Goal: Transaction & Acquisition: Book appointment/travel/reservation

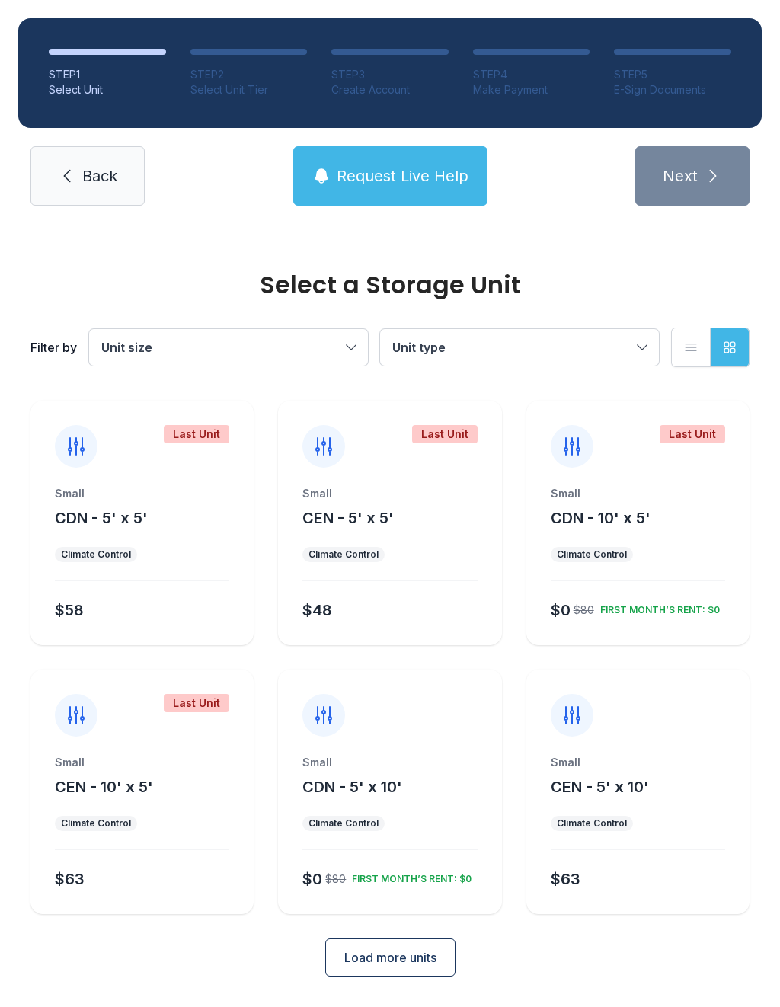
click at [434, 962] on span "Load more units" at bounding box center [390, 958] width 92 height 18
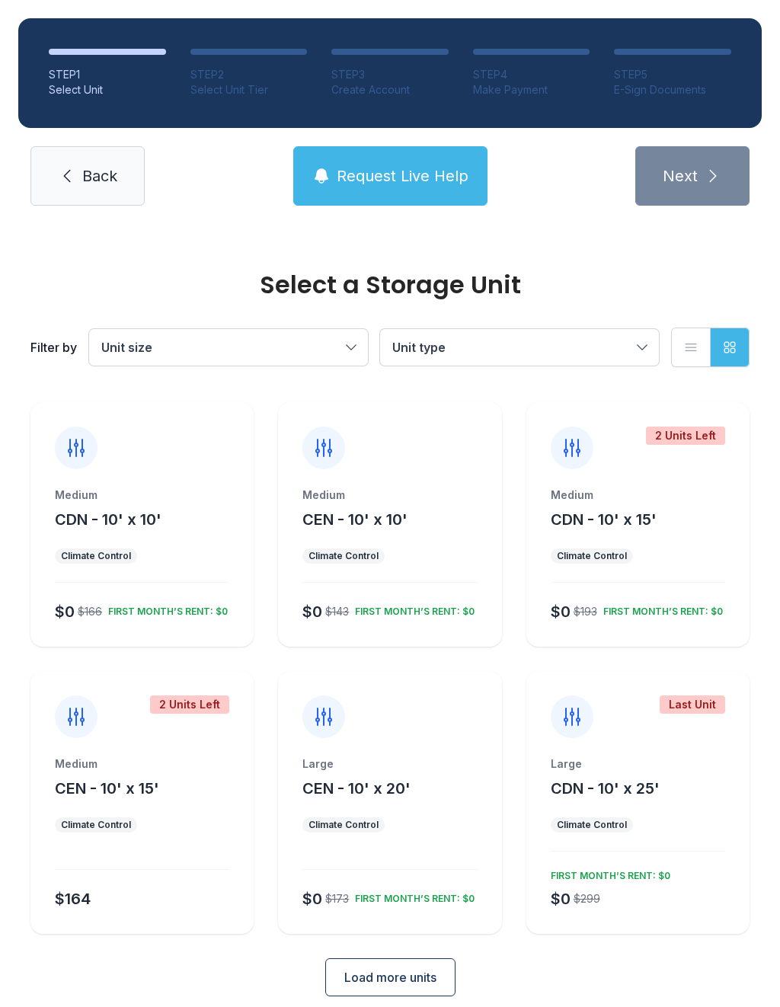
scroll to position [535, 0]
click at [399, 992] on div "Select a Storage Unit Filter by Unit size Unit type List view Grid view Last Un…" at bounding box center [390, 374] width 780 height 1370
click at [412, 972] on button "Load more units" at bounding box center [390, 979] width 130 height 38
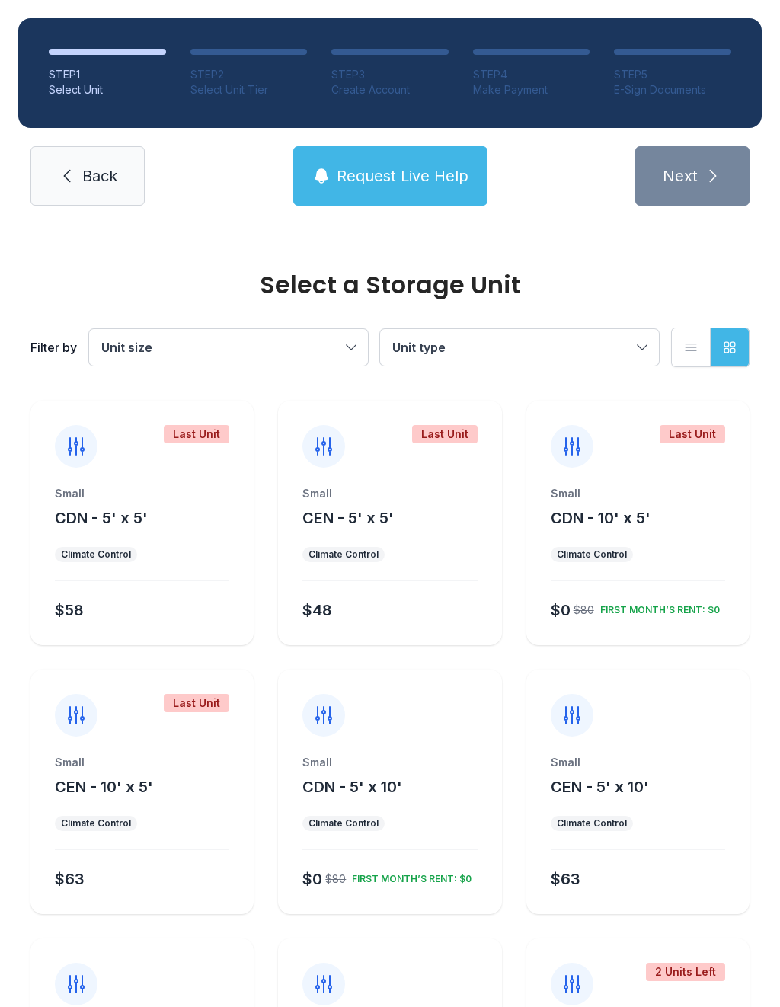
scroll to position [0, 0]
click at [409, 171] on span "Request Live Help" at bounding box center [403, 175] width 132 height 21
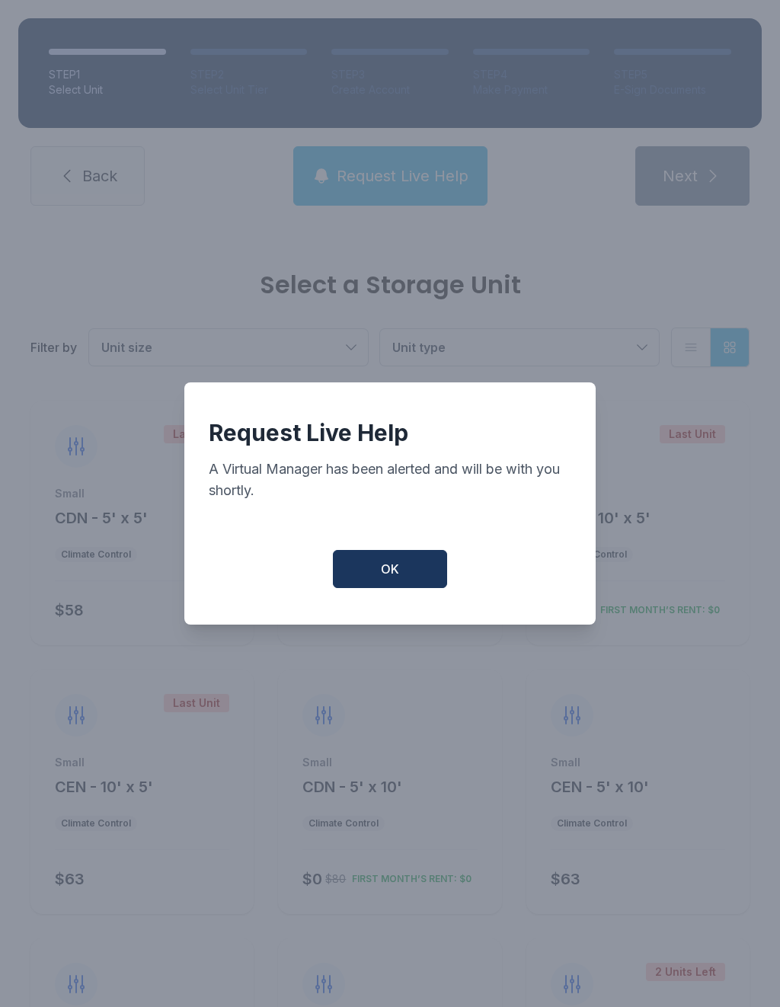
click at [416, 581] on button "OK" at bounding box center [390, 569] width 114 height 38
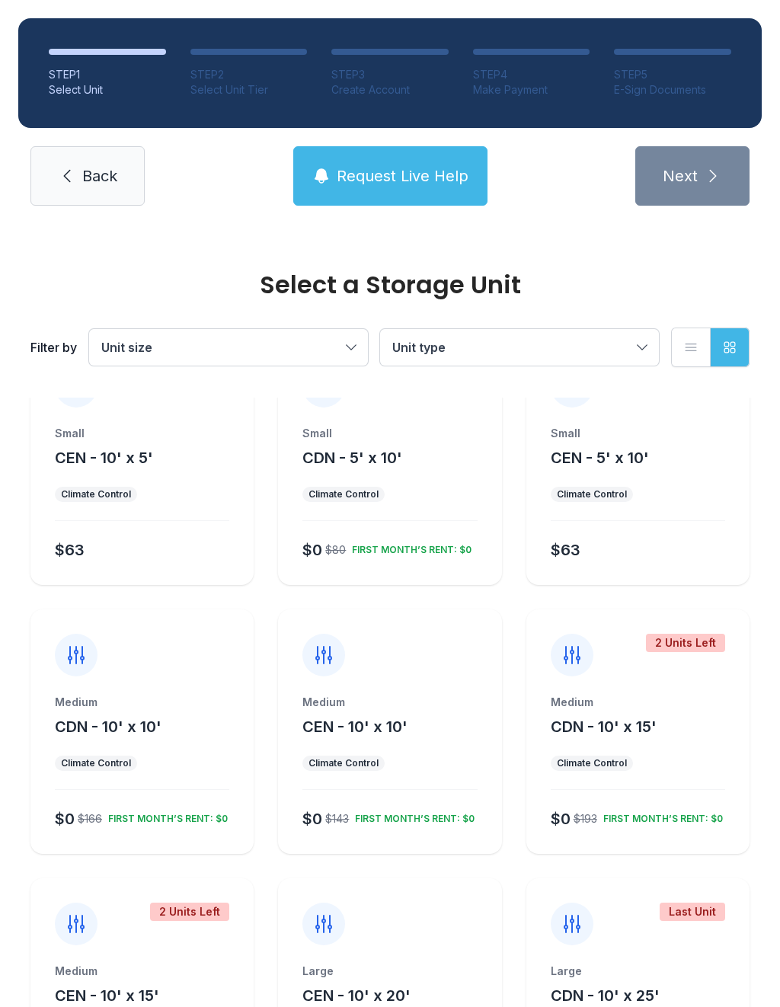
scroll to position [332, 0]
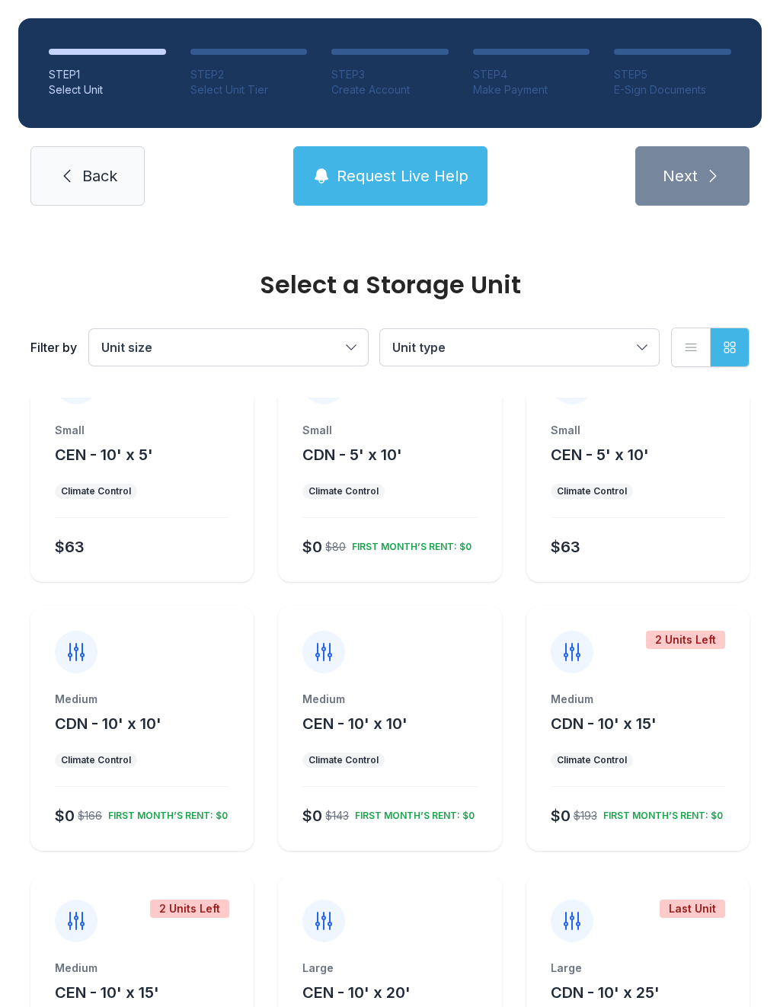
click at [433, 701] on div "Medium" at bounding box center [390, 699] width 175 height 15
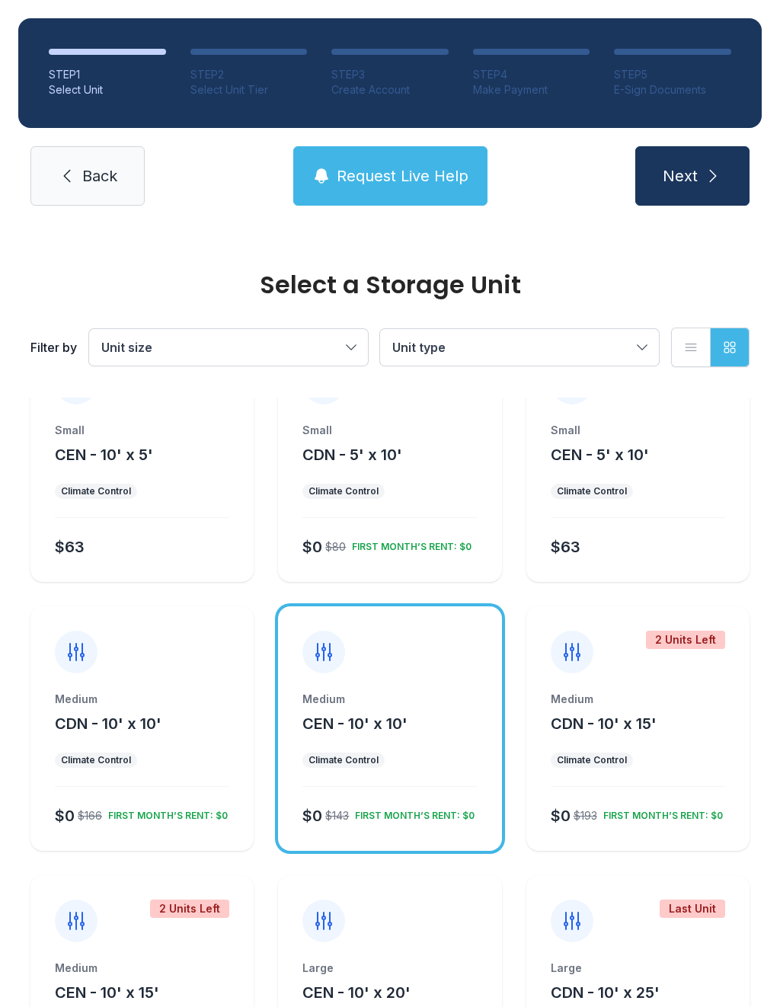
click at [733, 176] on button "Next" at bounding box center [693, 175] width 114 height 59
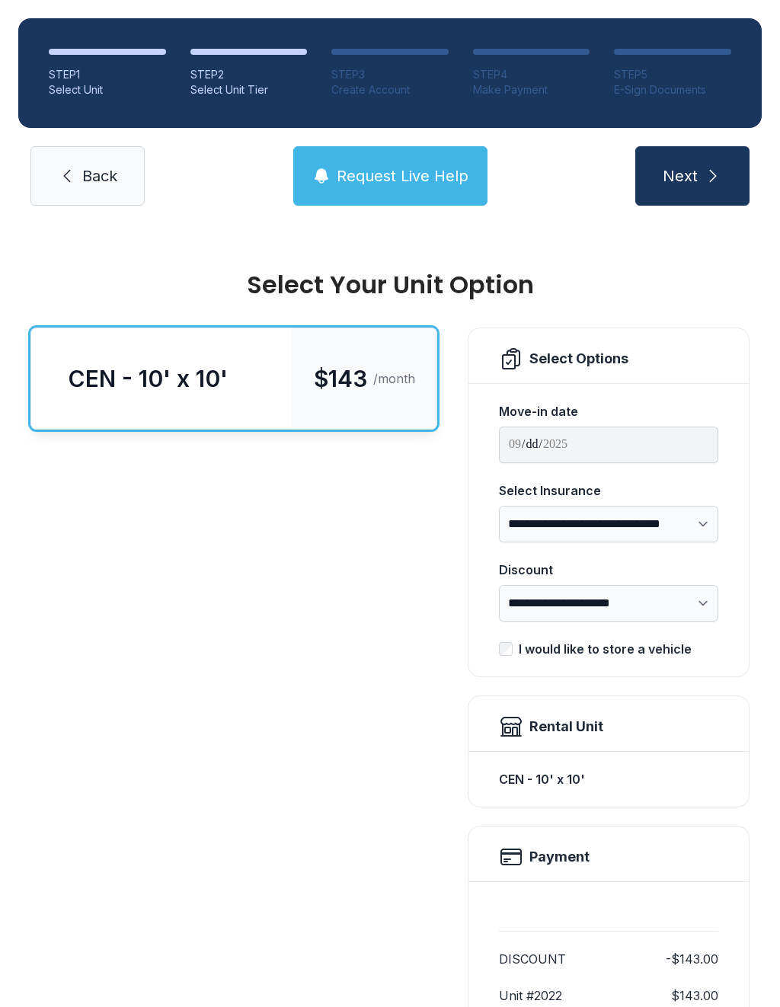
click at [117, 185] on span "Back" at bounding box center [99, 175] width 35 height 21
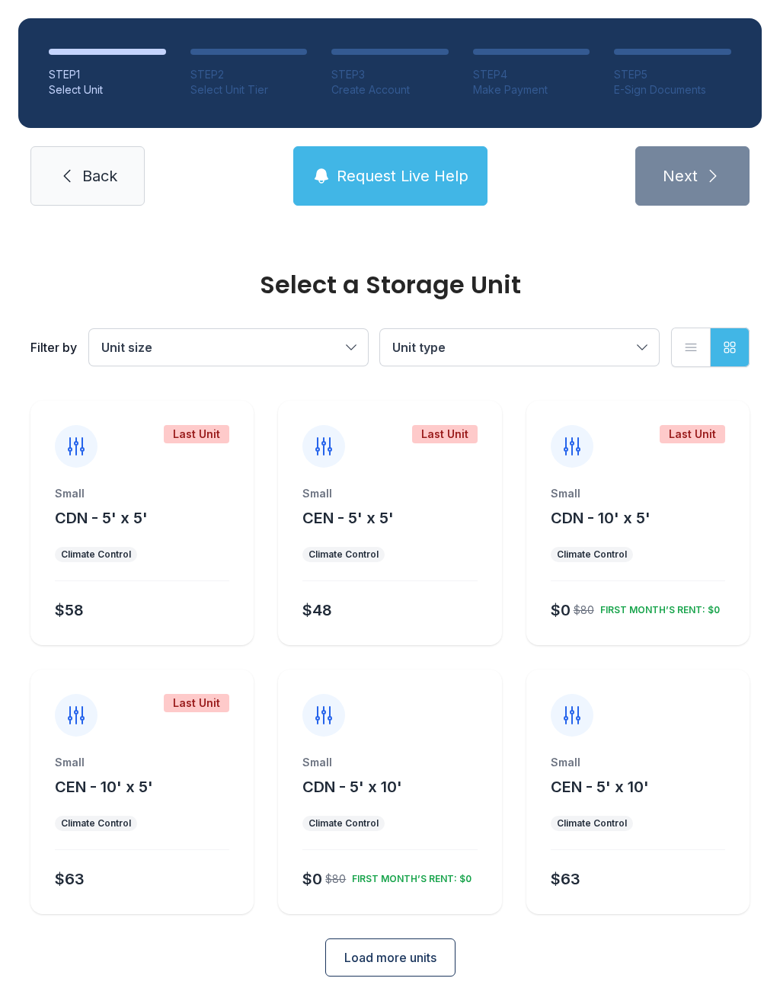
click at [434, 963] on span "Load more units" at bounding box center [390, 958] width 92 height 18
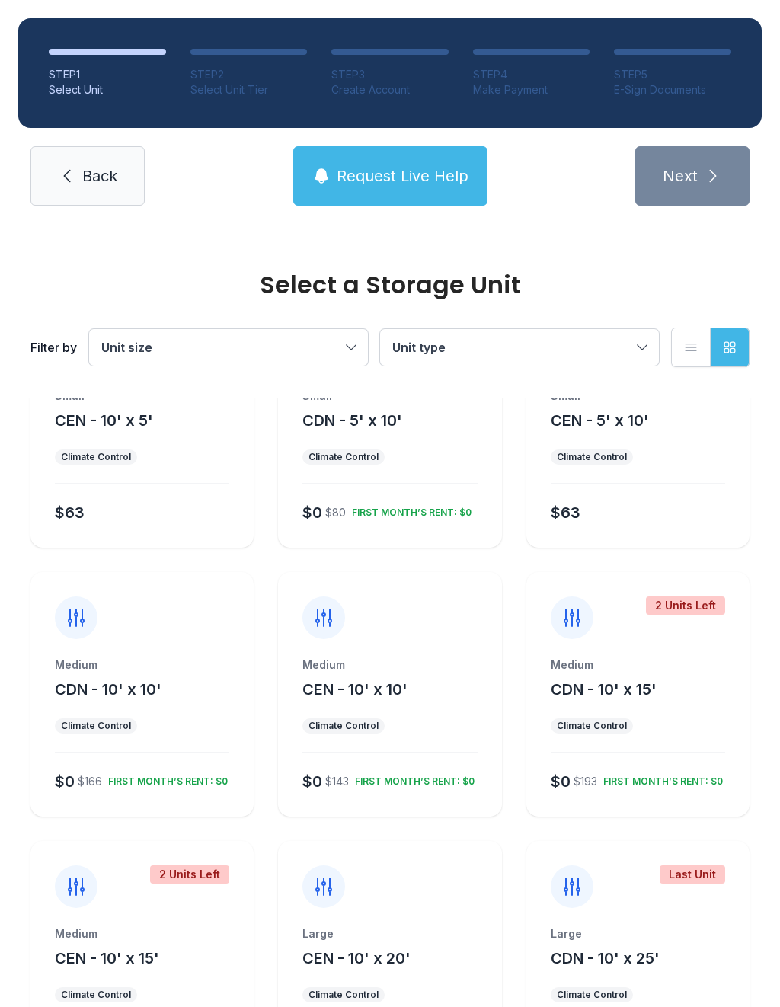
scroll to position [379, 0]
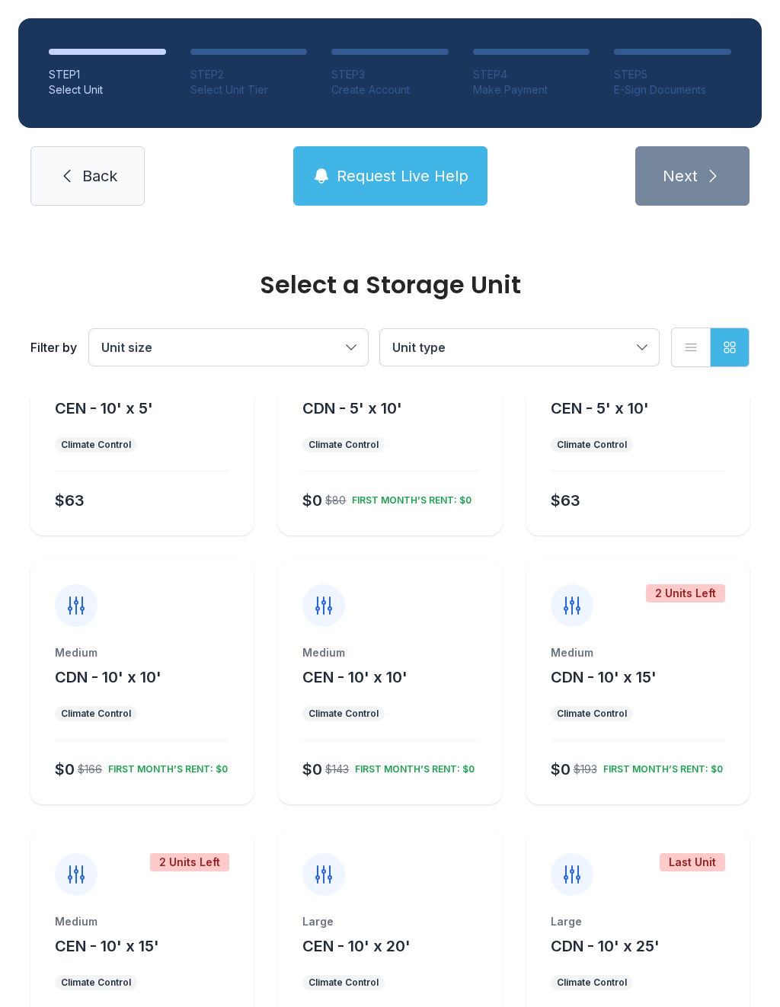
click at [77, 623] on div at bounding box center [76, 605] width 43 height 43
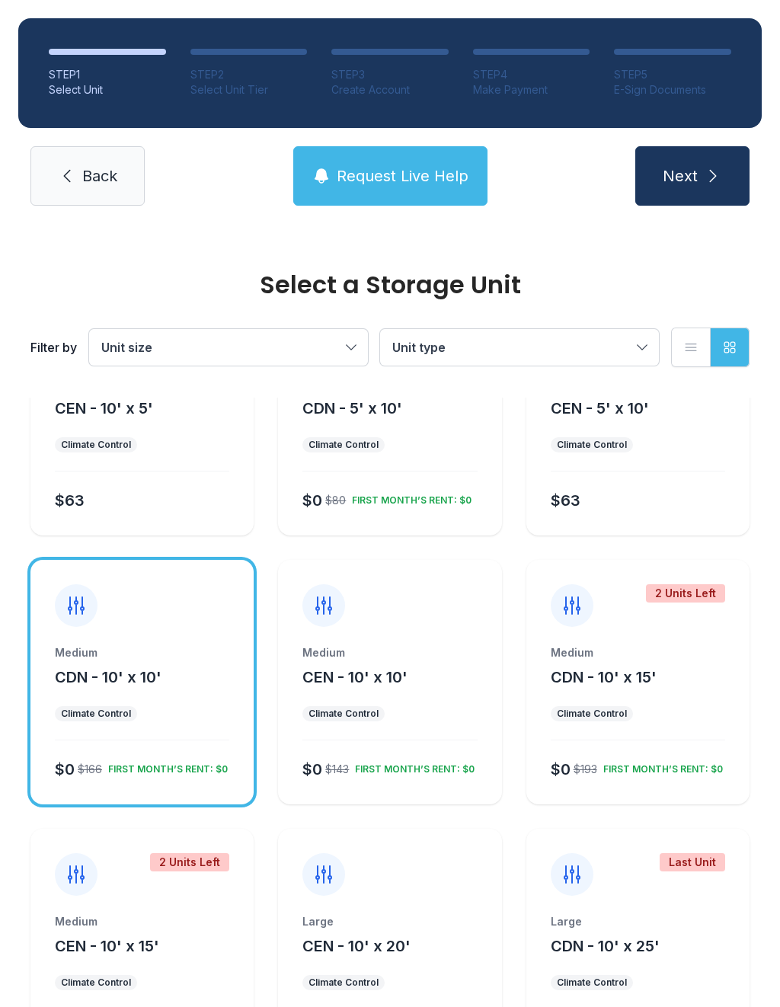
click at [719, 191] on button "Next" at bounding box center [693, 175] width 114 height 59
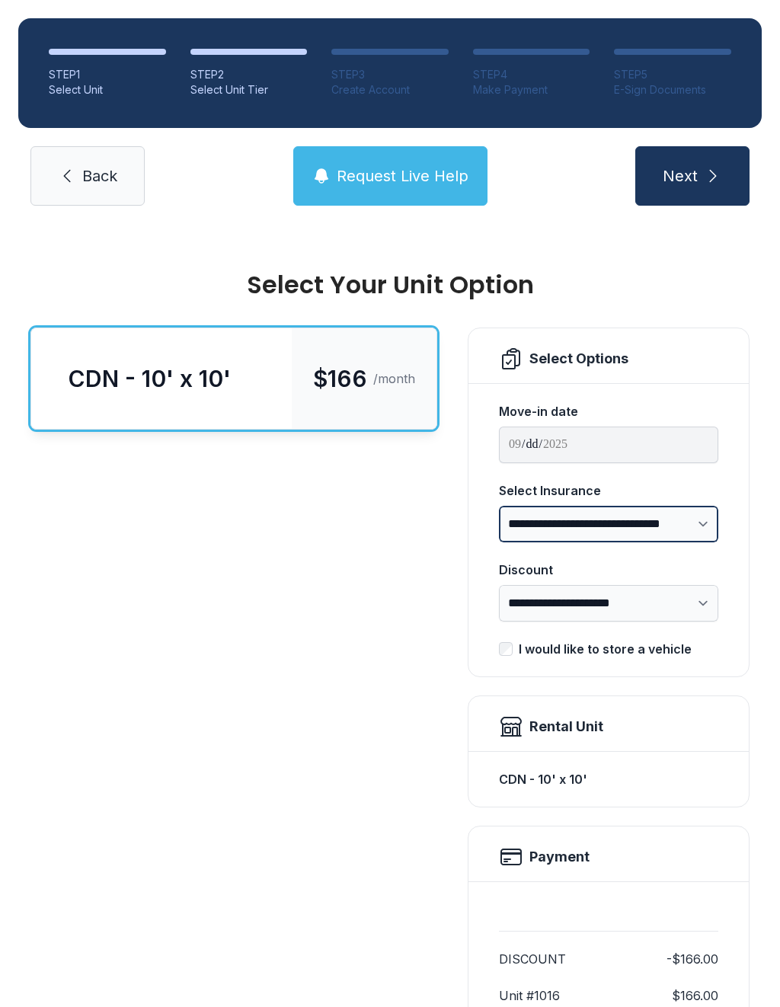
click at [709, 520] on select "**********" at bounding box center [608, 524] width 219 height 37
click at [114, 168] on span "Back" at bounding box center [99, 175] width 35 height 21
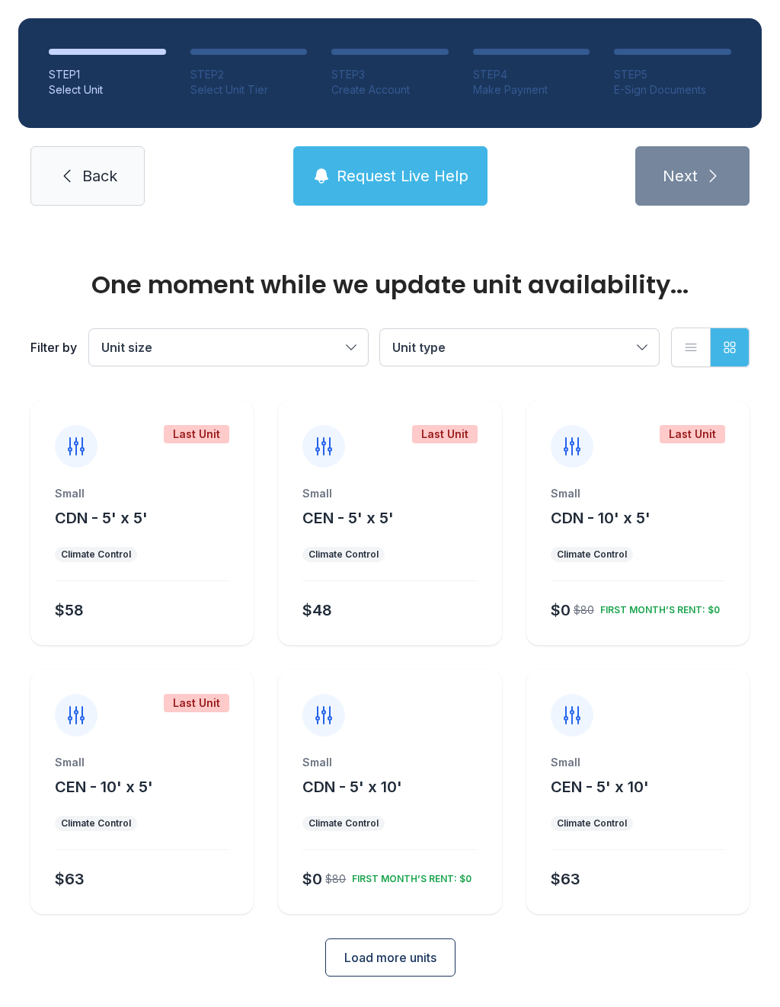
click at [413, 972] on button "Load more units" at bounding box center [390, 958] width 130 height 38
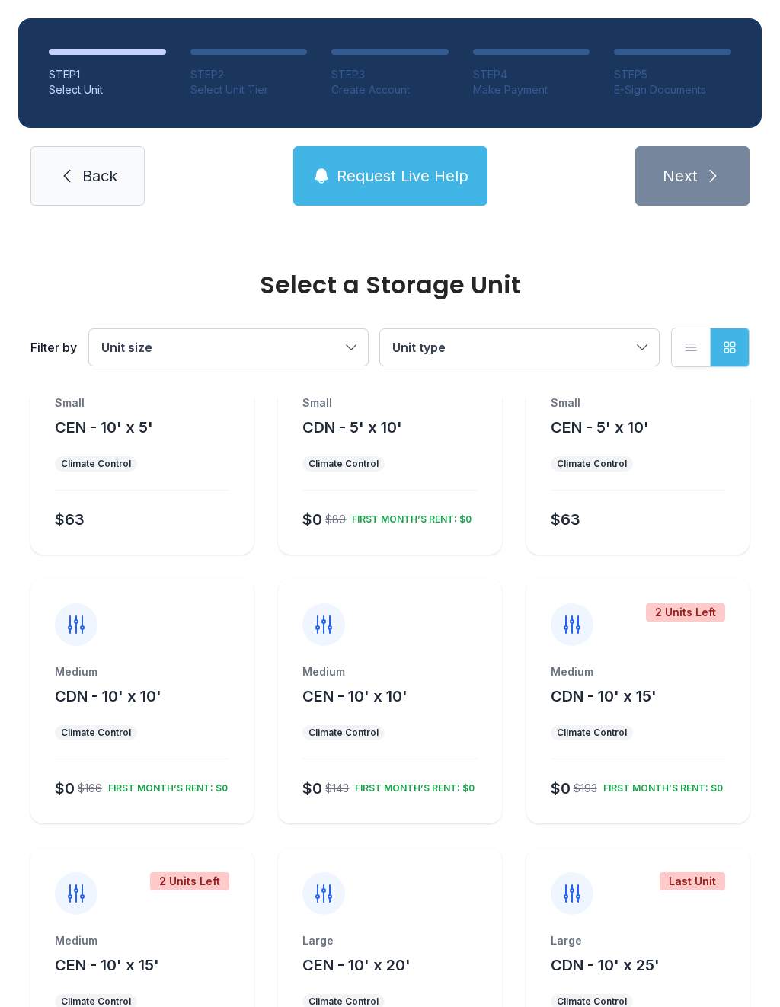
scroll to position [363, 0]
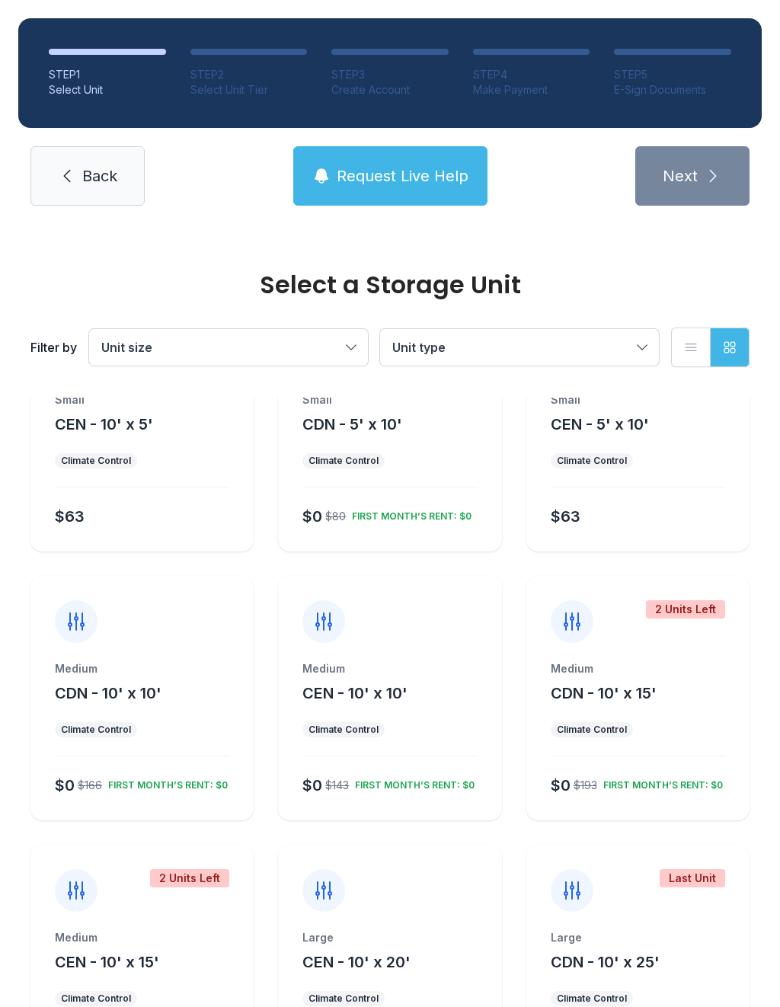
click at [466, 737] on ul "Climate Control" at bounding box center [390, 729] width 175 height 15
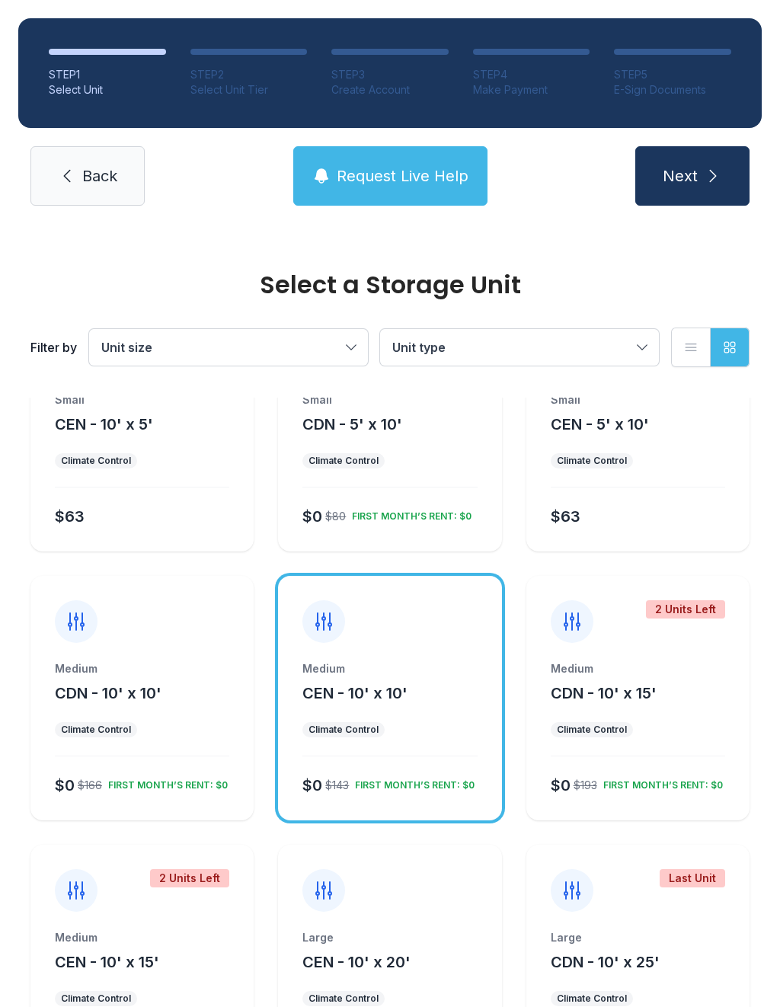
click at [741, 163] on button "Next" at bounding box center [693, 175] width 114 height 59
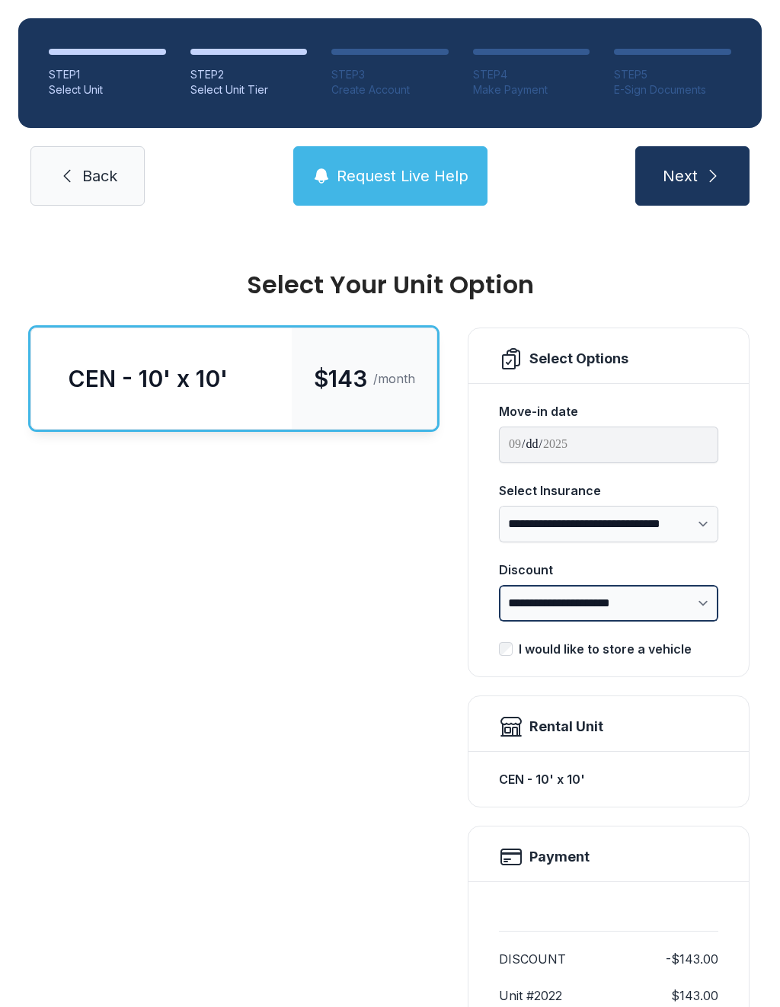
click at [715, 603] on select "**********" at bounding box center [608, 603] width 219 height 37
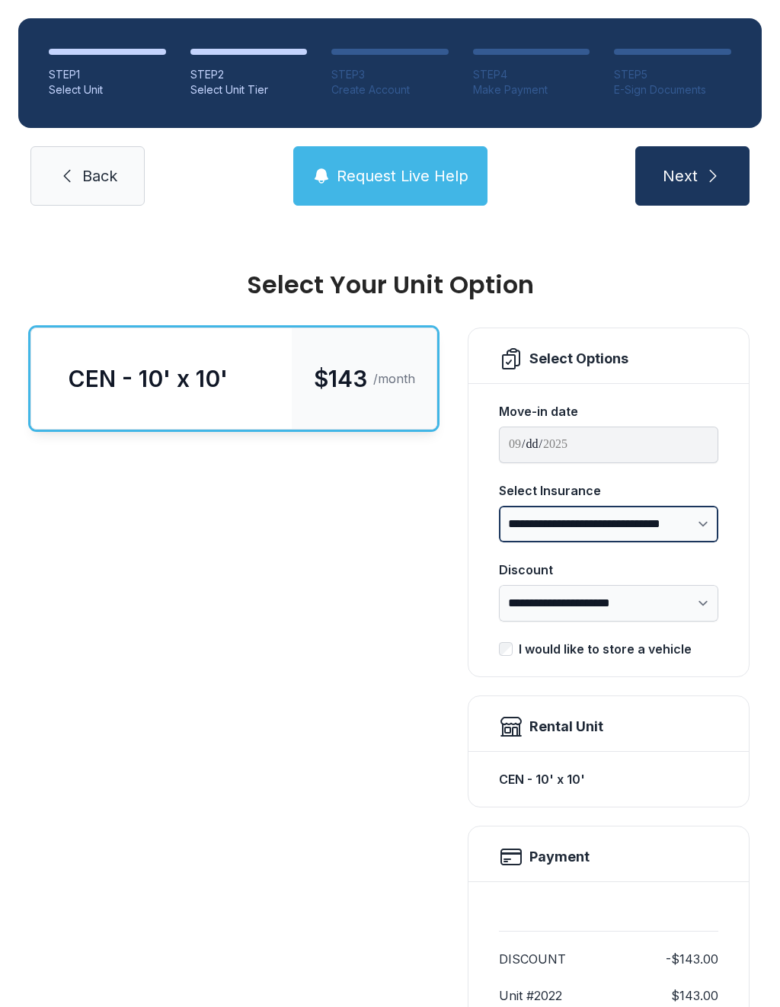
click at [702, 524] on select "**********" at bounding box center [608, 524] width 219 height 37
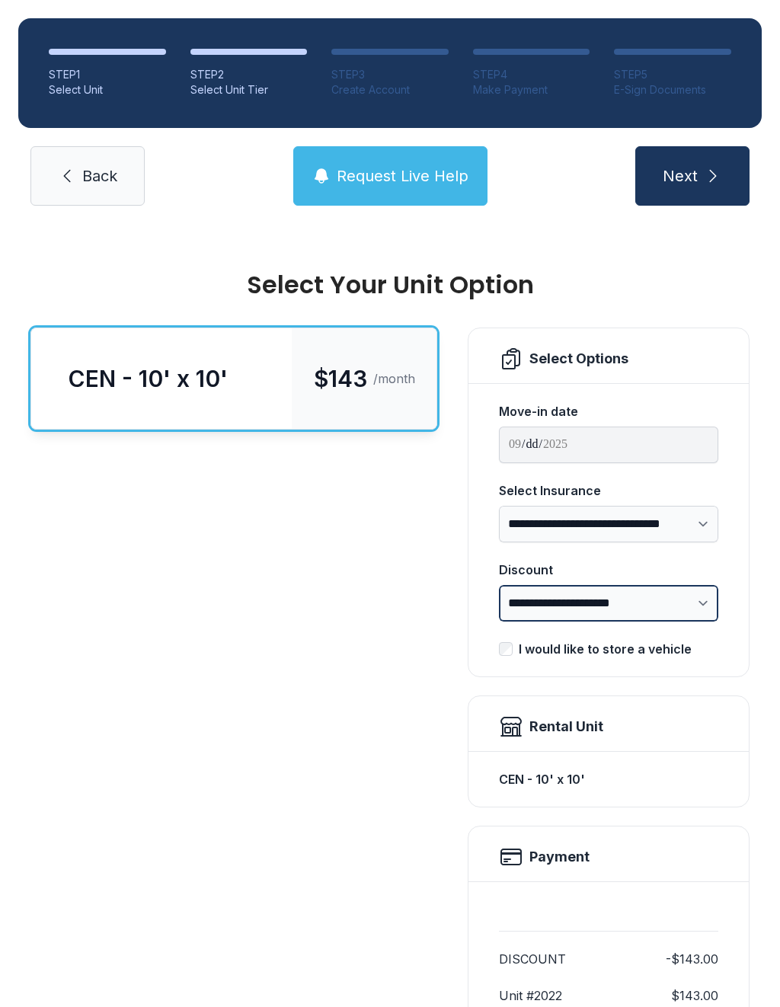
click at [697, 597] on select "**********" at bounding box center [608, 603] width 219 height 37
click at [701, 606] on select "**********" at bounding box center [608, 603] width 219 height 37
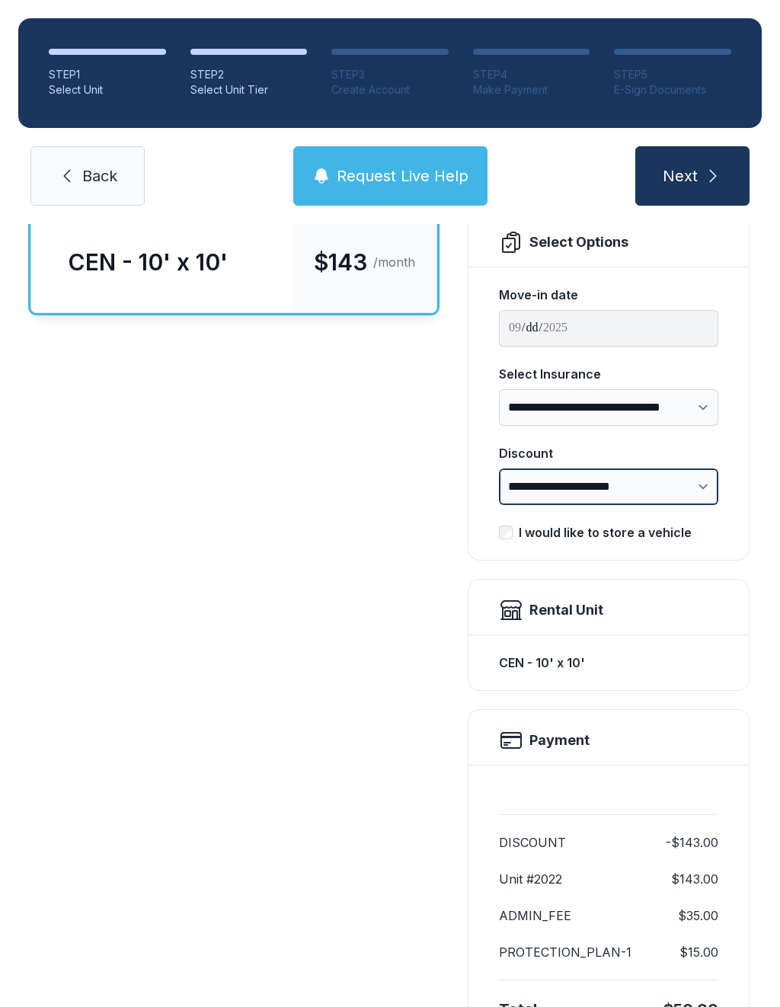
scroll to position [118, 0]
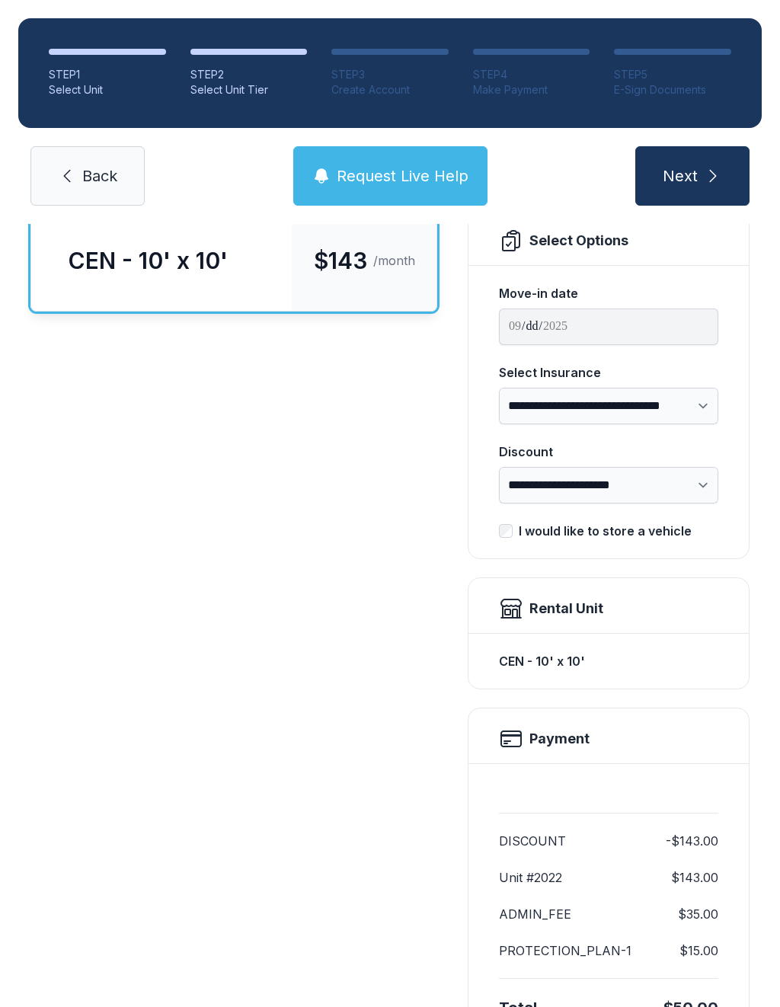
click at [654, 328] on input "**********" at bounding box center [608, 327] width 219 height 37
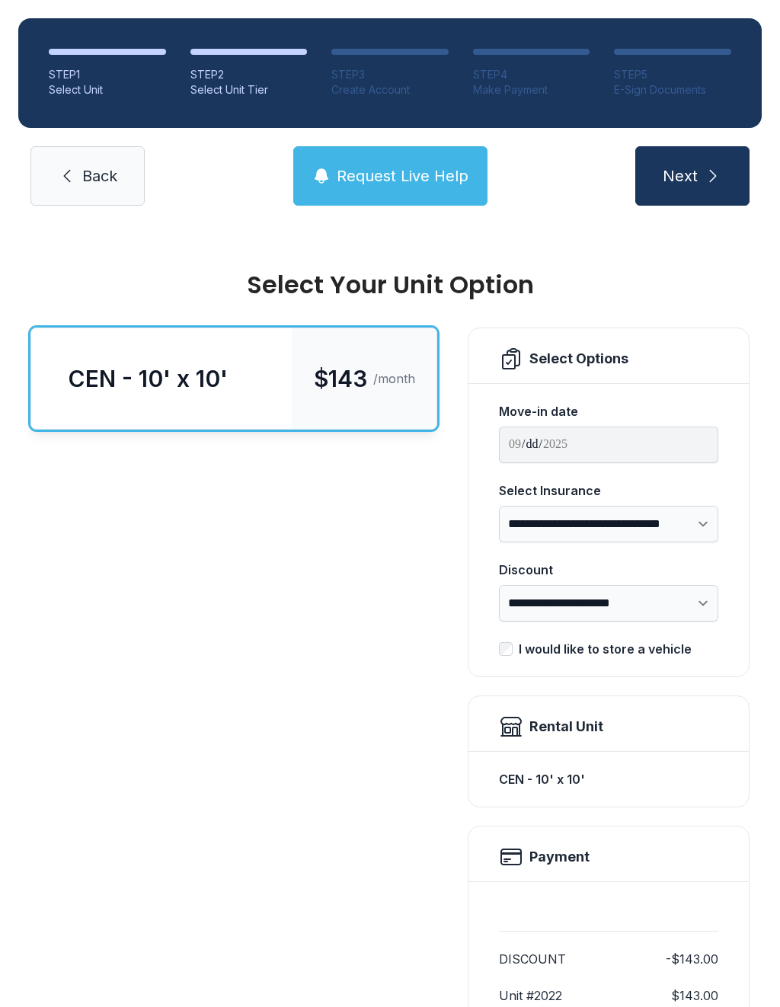
scroll to position [0, 0]
click at [565, 437] on input "**********" at bounding box center [608, 445] width 219 height 37
click at [393, 171] on span "Request Live Help" at bounding box center [403, 175] width 132 height 21
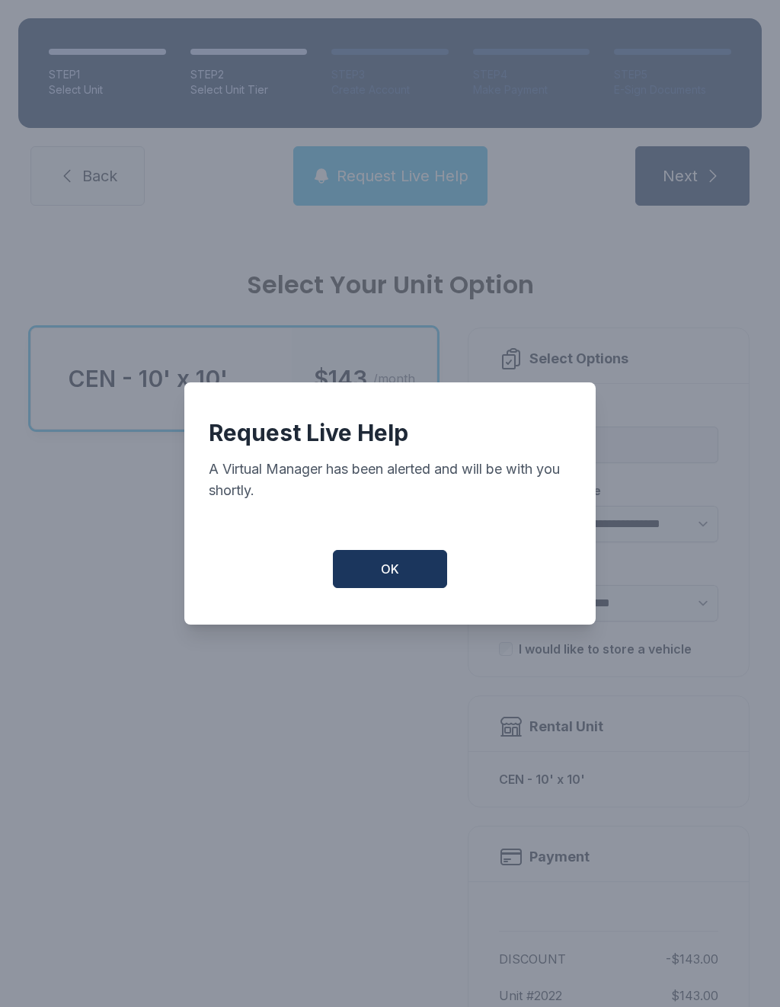
click at [413, 565] on button "OK" at bounding box center [390, 569] width 114 height 38
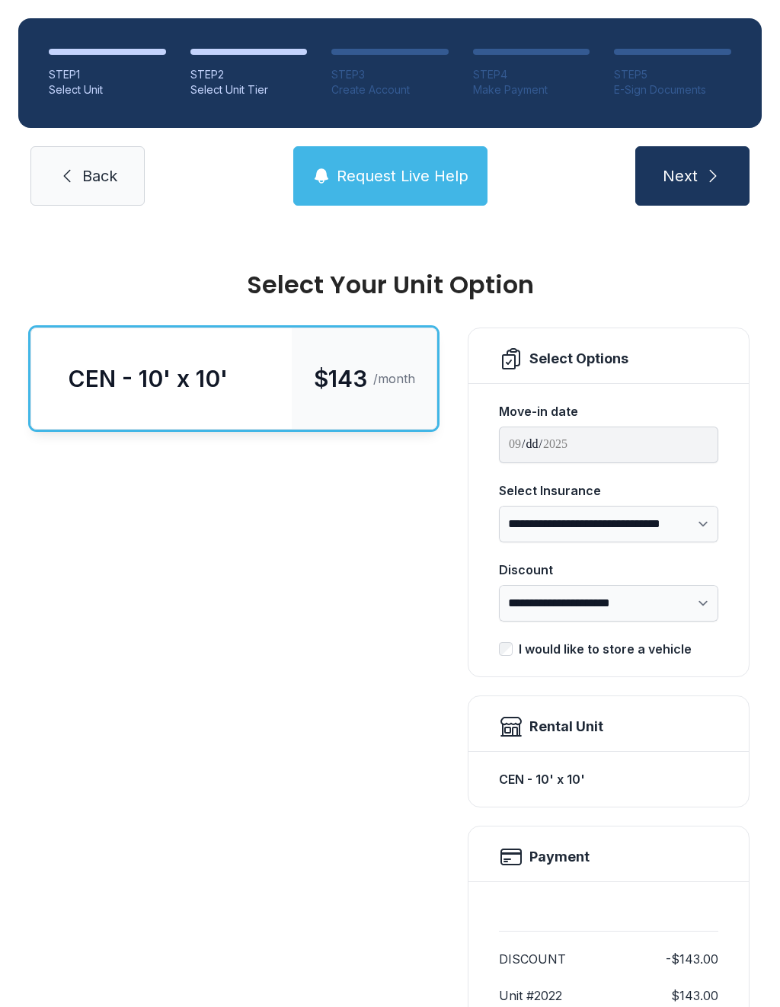
click at [589, 444] on input "**********" at bounding box center [608, 445] width 219 height 37
click at [540, 409] on div "Move-in date" at bounding box center [608, 411] width 219 height 18
click at [716, 176] on icon "submit" at bounding box center [713, 176] width 18 height 18
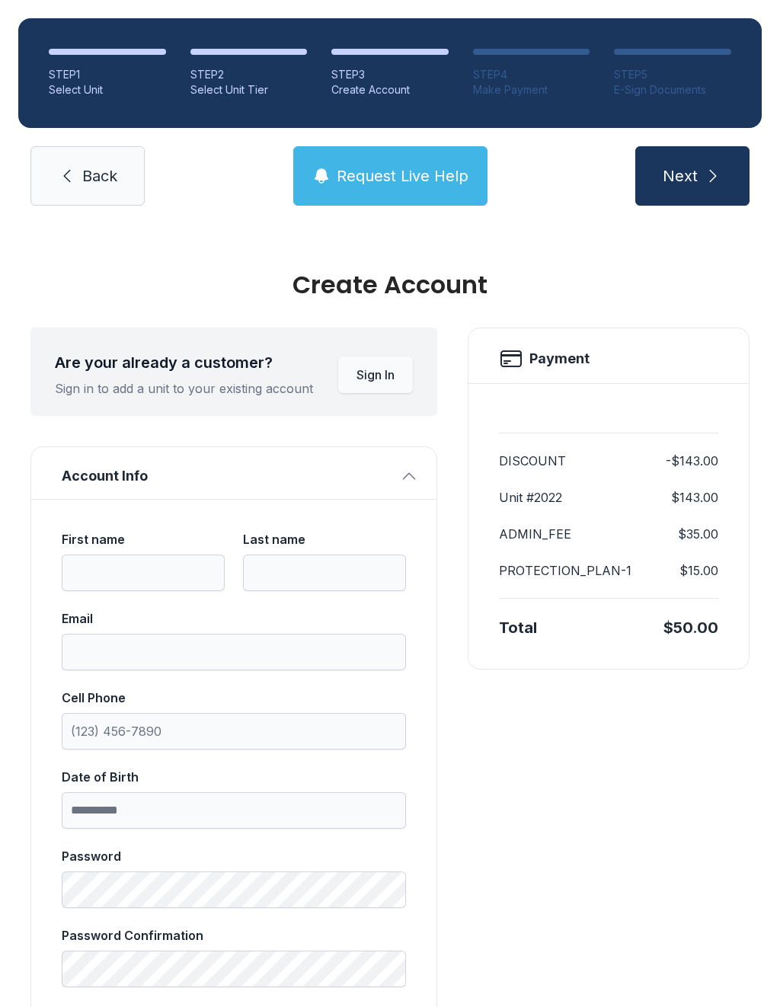
click at [100, 149] on link "Back" at bounding box center [87, 175] width 114 height 59
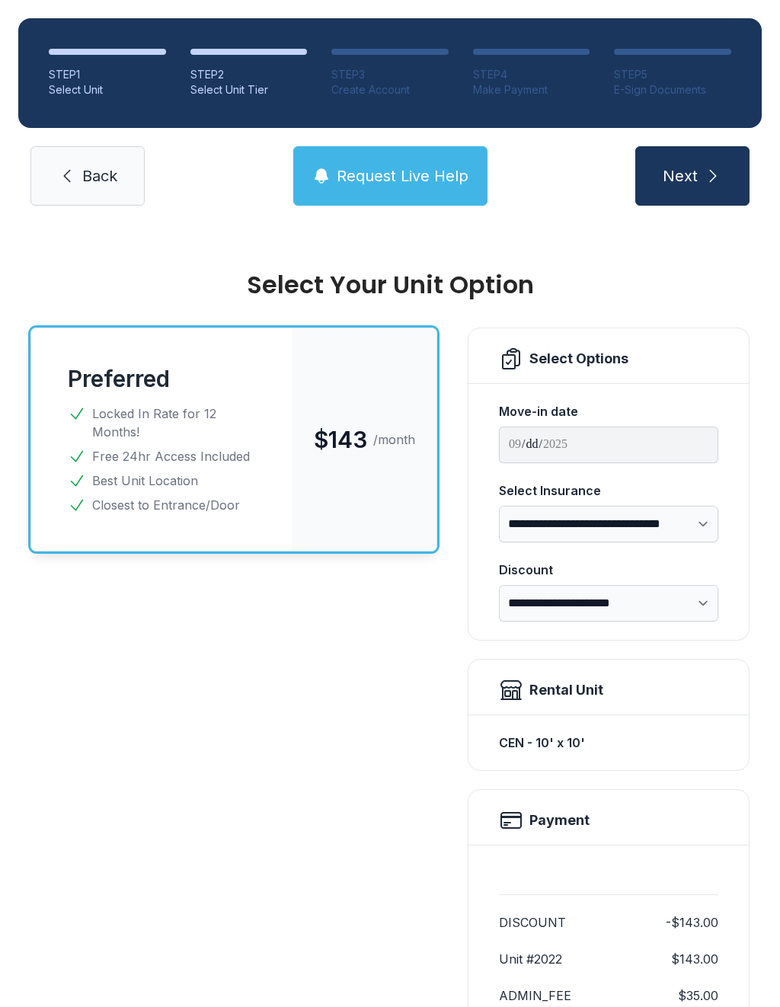
click at [99, 148] on link "Back" at bounding box center [87, 175] width 114 height 59
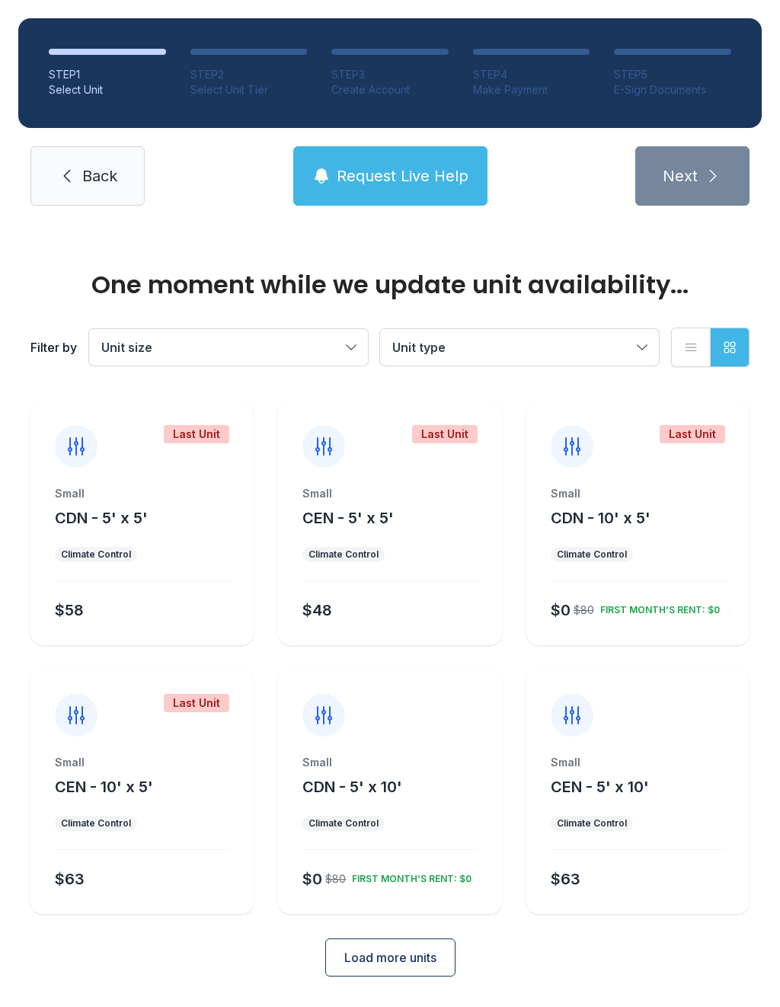
click at [106, 152] on link "Back" at bounding box center [87, 175] width 114 height 59
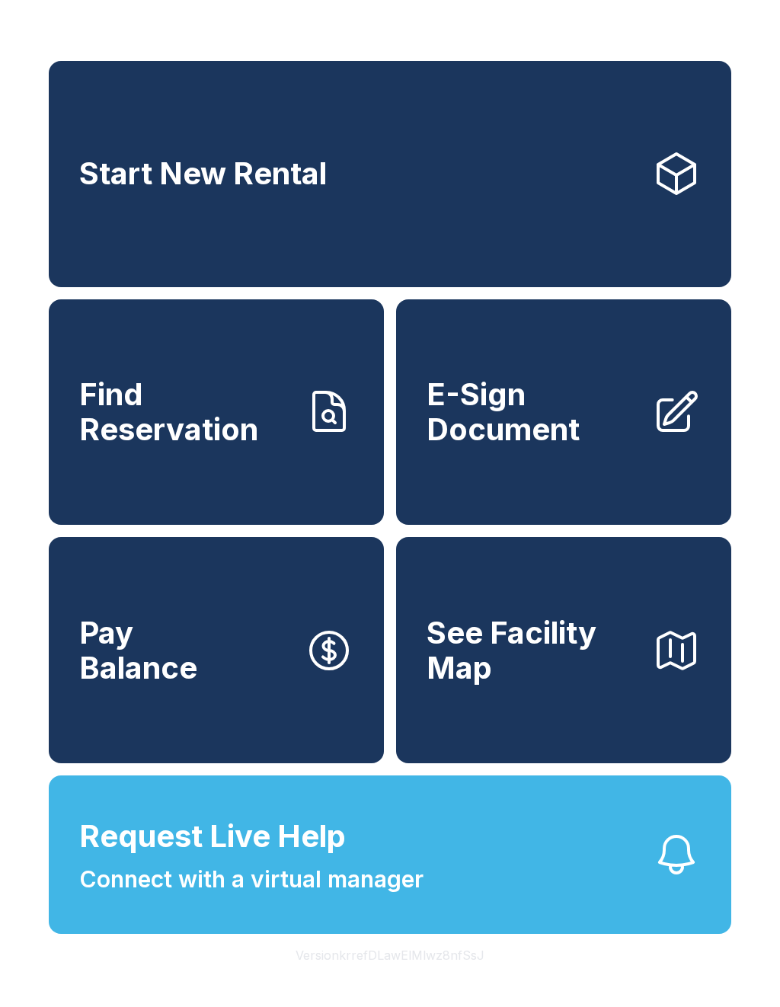
click at [103, 172] on span "Start New Rental" at bounding box center [203, 173] width 248 height 35
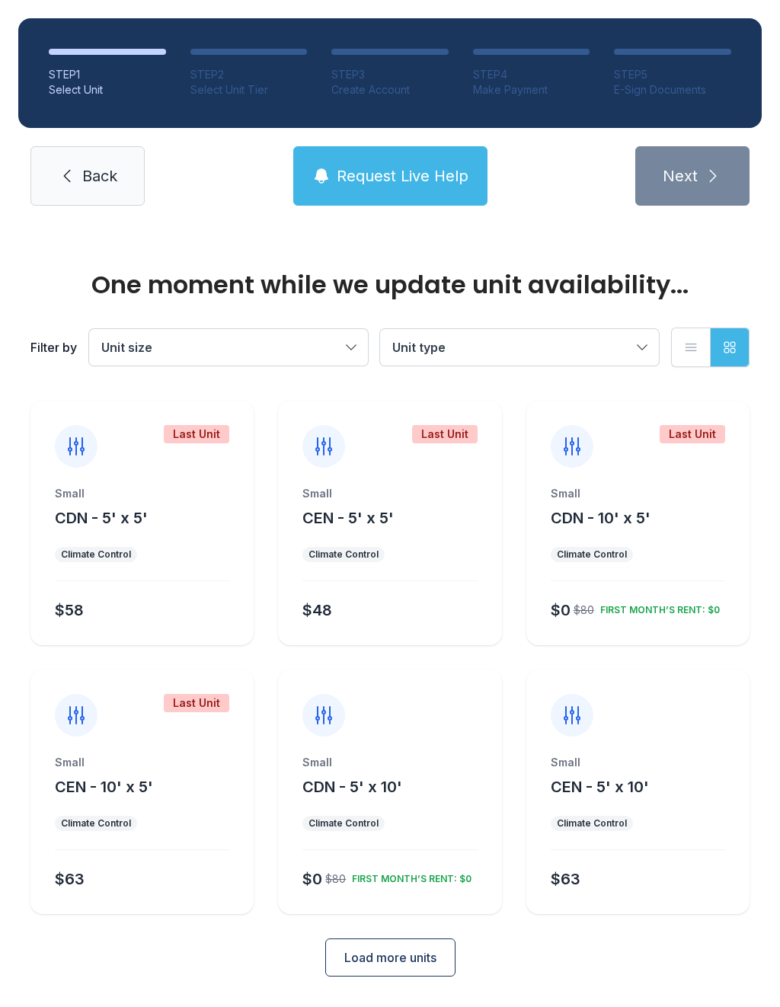
click at [99, 158] on link "Back" at bounding box center [87, 175] width 114 height 59
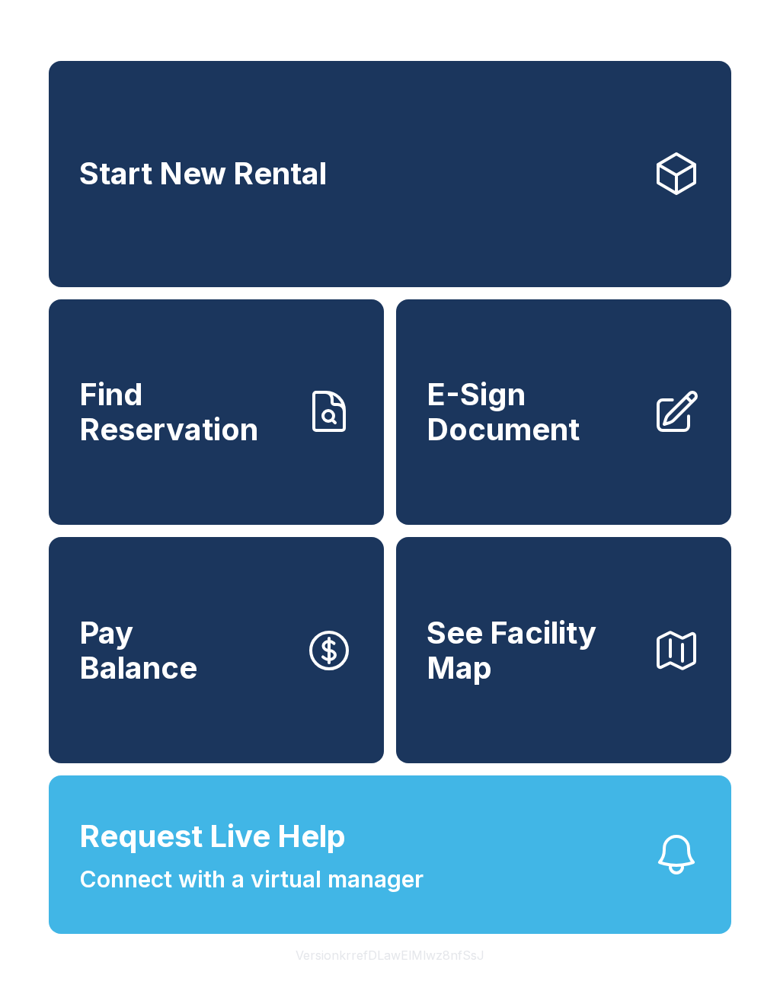
click at [504, 921] on button "Request Live Help Connect with a virtual manager" at bounding box center [390, 855] width 683 height 159
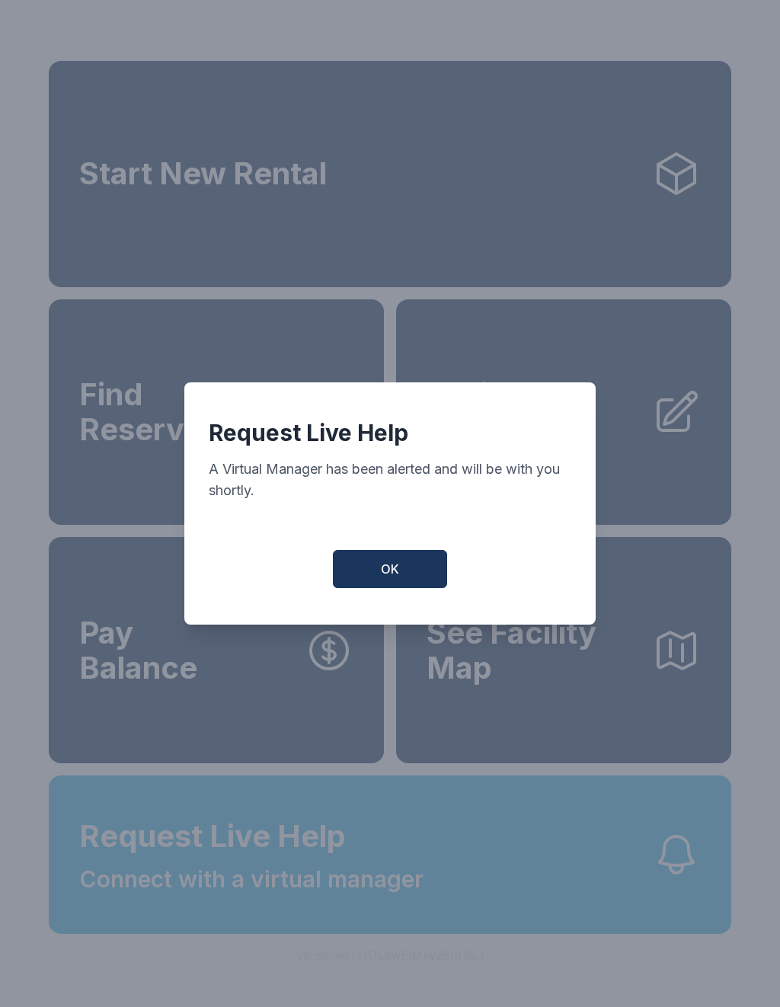
click at [417, 578] on button "OK" at bounding box center [390, 569] width 114 height 38
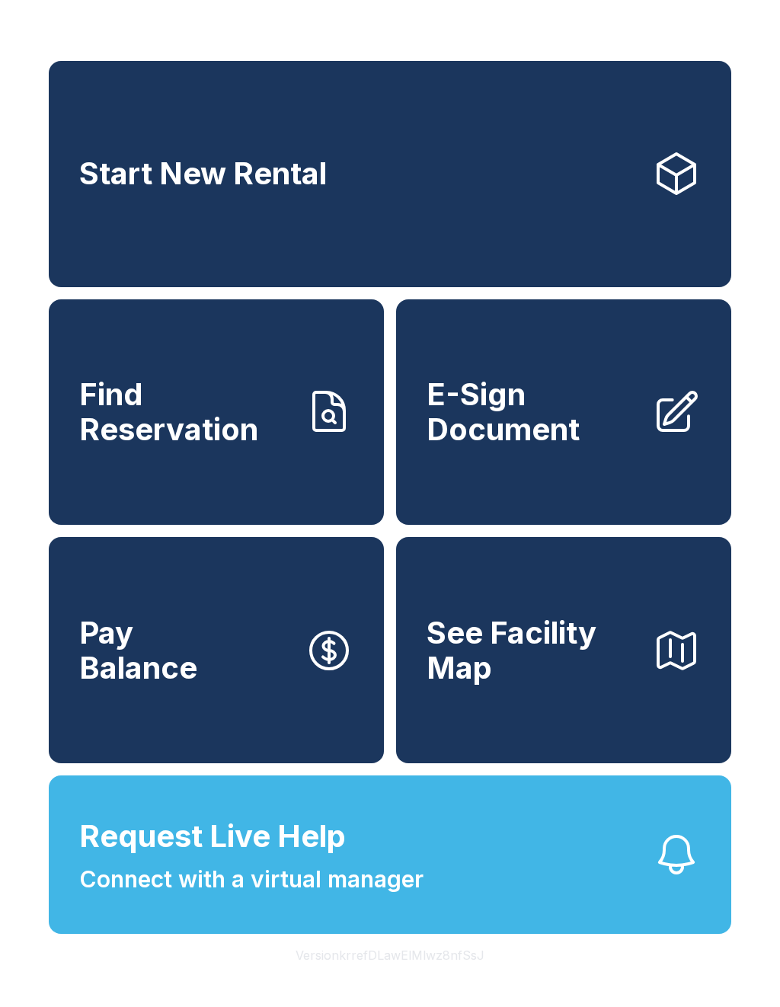
click at [333, 408] on icon at bounding box center [329, 412] width 49 height 49
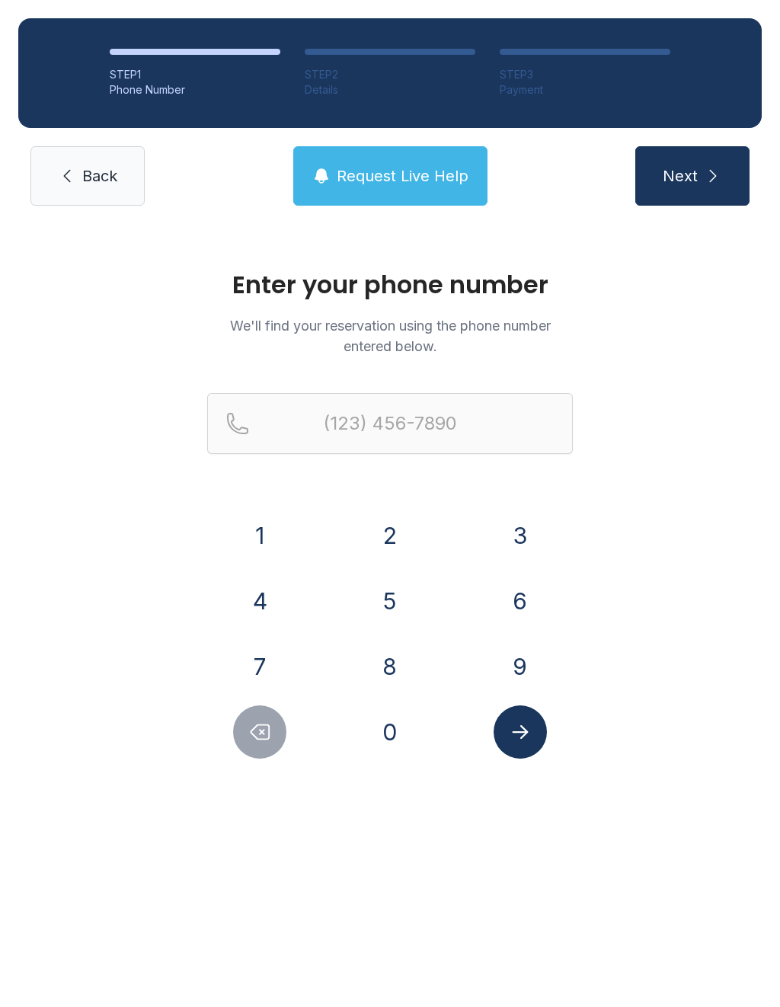
click at [518, 539] on button "3" at bounding box center [520, 535] width 53 height 53
type input "(3"
click at [267, 730] on icon "Delete number" at bounding box center [259, 732] width 23 height 23
click at [513, 655] on button "9" at bounding box center [520, 666] width 53 height 53
click at [271, 657] on button "7" at bounding box center [259, 666] width 53 height 53
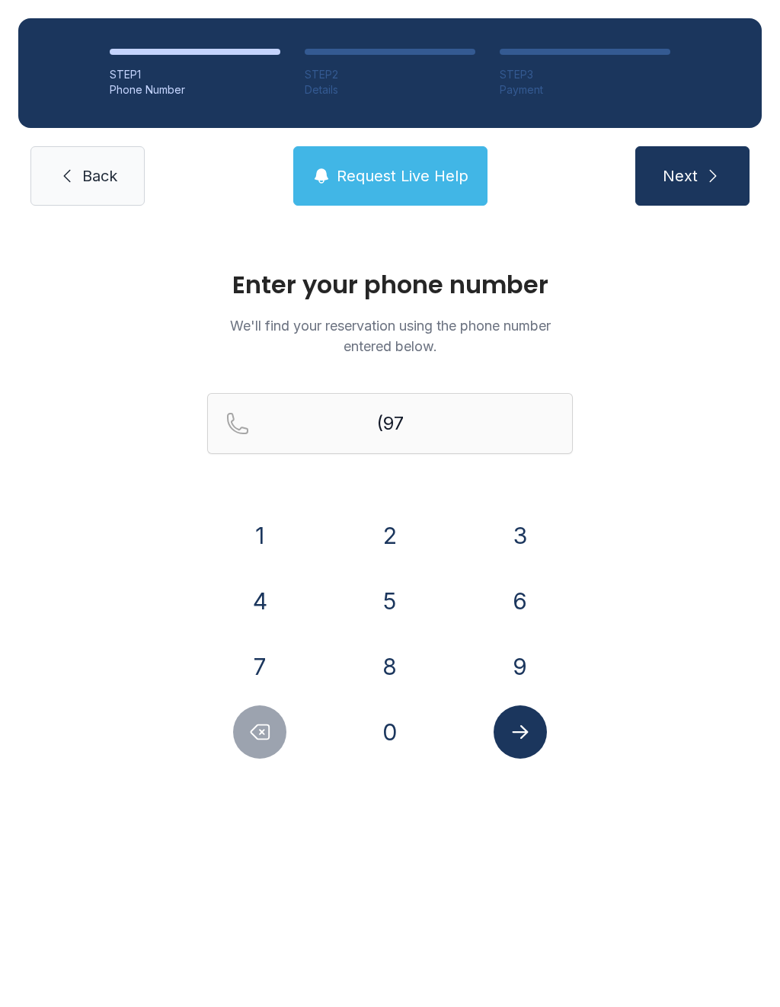
click at [536, 523] on button "3" at bounding box center [520, 535] width 53 height 53
click at [272, 660] on button "7" at bounding box center [259, 666] width 53 height 53
click at [404, 527] on button "2" at bounding box center [389, 535] width 53 height 53
click at [273, 656] on button "7" at bounding box center [259, 666] width 53 height 53
click at [533, 529] on button "3" at bounding box center [520, 535] width 53 height 53
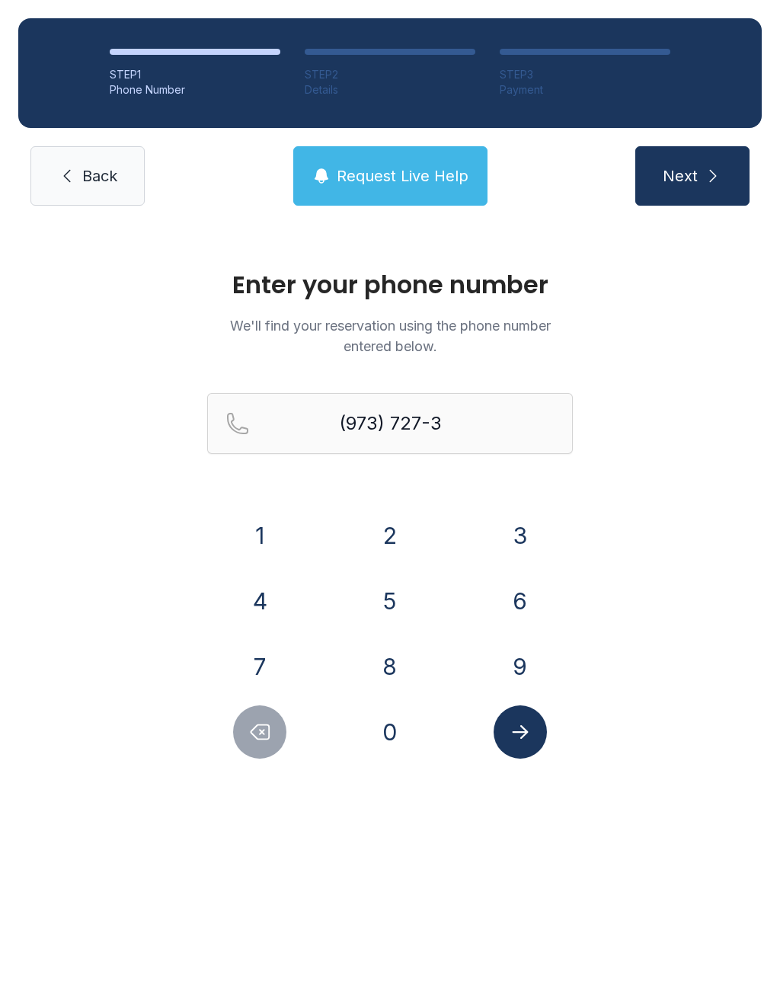
click at [518, 534] on button "3" at bounding box center [520, 535] width 53 height 53
click at [271, 527] on button "1" at bounding box center [259, 535] width 53 height 53
click at [390, 743] on button "0" at bounding box center [389, 732] width 53 height 53
type input "[PHONE_NUMBER]"
click at [520, 724] on icon "Submit lookup form" at bounding box center [520, 732] width 23 height 23
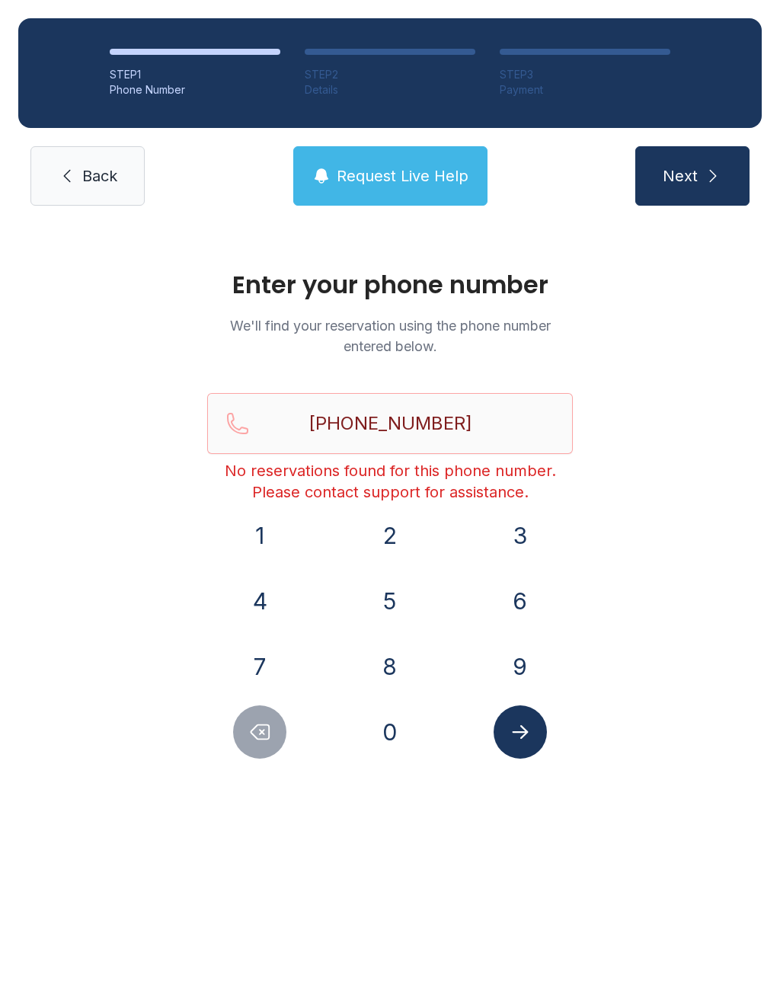
click at [85, 187] on link "Back" at bounding box center [87, 175] width 114 height 59
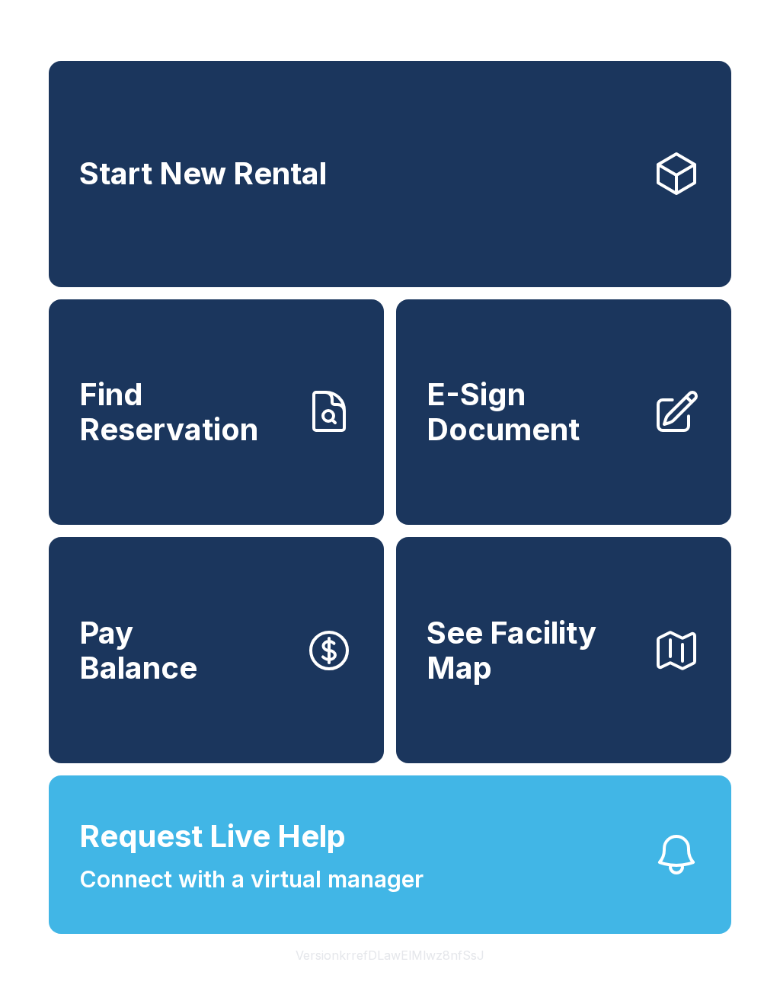
click at [299, 450] on link "Find Reservation" at bounding box center [216, 412] width 335 height 226
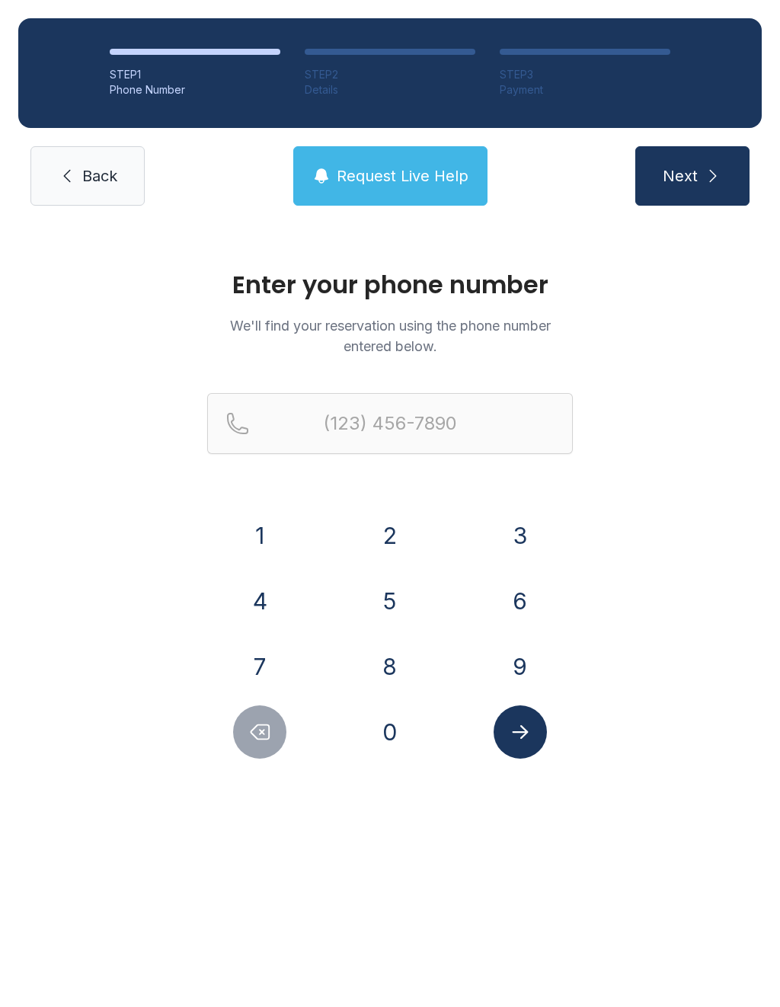
click at [86, 175] on span "Back" at bounding box center [99, 175] width 35 height 21
